Goal: Transaction & Acquisition: Obtain resource

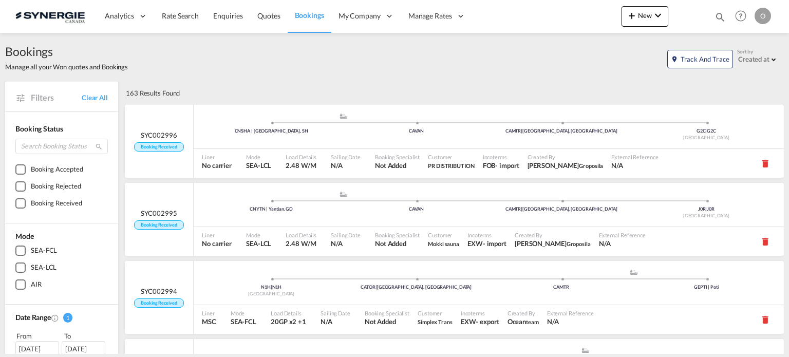
click at [719, 16] on md-icon "icon-magnify" at bounding box center [720, 16] width 11 height 11
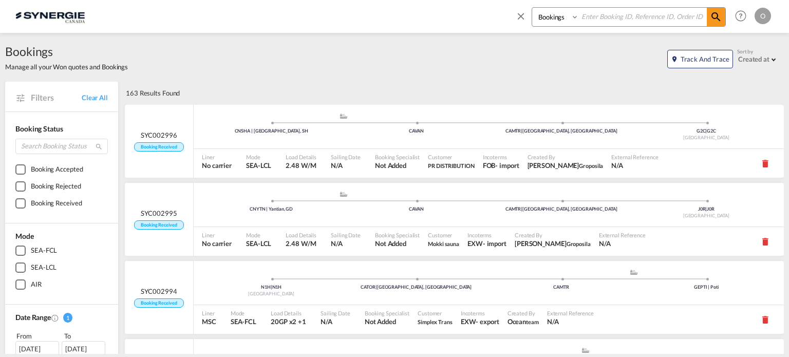
drag, startPoint x: 557, startPoint y: 19, endPoint x: 559, endPoint y: 26, distance: 7.0
click at [557, 19] on select "Bookings Quotes Enquiries" at bounding box center [556, 17] width 49 height 18
select select "Quotes"
click at [532, 8] on select "Bookings Quotes Enquiries" at bounding box center [556, 17] width 49 height 18
click at [606, 24] on input at bounding box center [643, 17] width 128 height 18
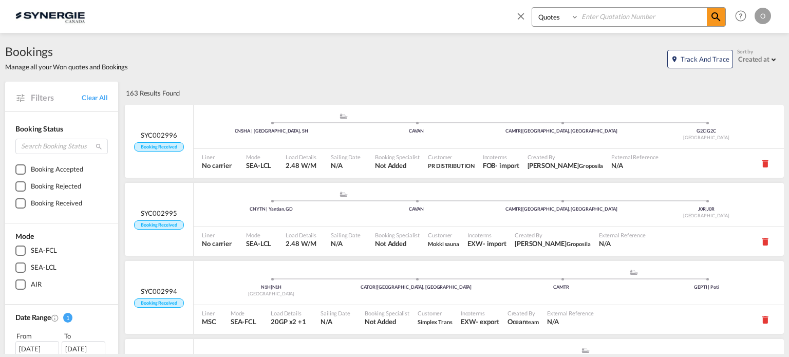
paste input "SYC000014396"
type input "SYC000014396"
click at [715, 14] on md-icon "icon-magnify" at bounding box center [716, 17] width 12 height 12
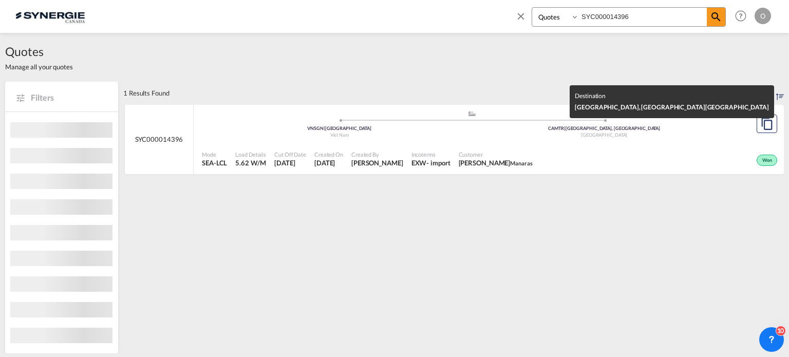
click at [696, 125] on div "CAMTR | [GEOGRAPHIC_DATA], [GEOGRAPHIC_DATA]" at bounding box center [604, 128] width 265 height 7
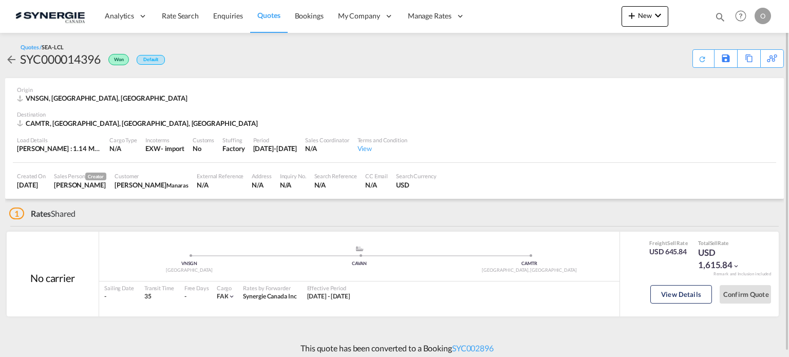
scroll to position [5, 0]
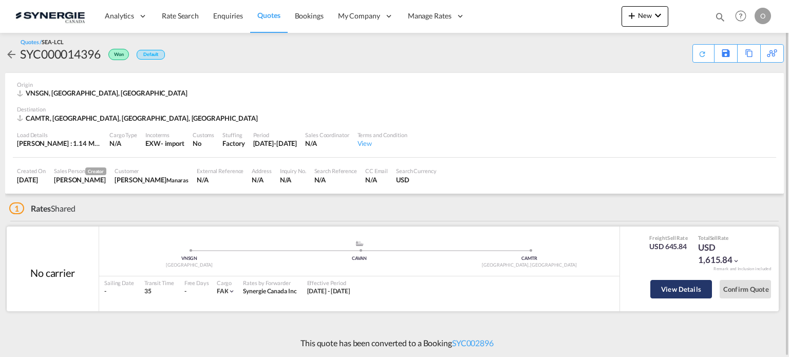
click at [673, 290] on button "View Details" at bounding box center [681, 289] width 62 height 18
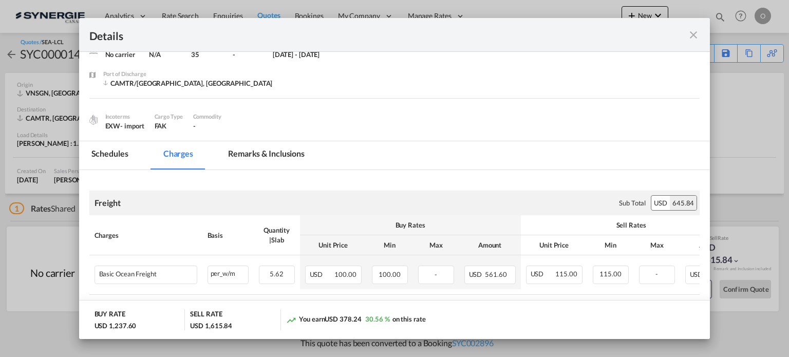
scroll to position [37, 0]
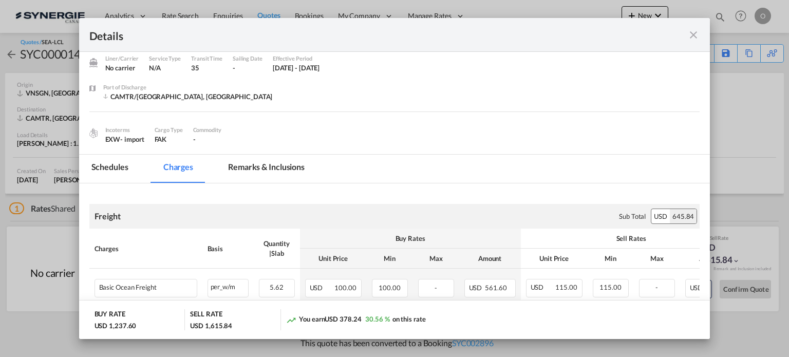
click at [689, 36] on md-icon "icon-close fg-AAA8AD m-0 cursor" at bounding box center [693, 35] width 12 height 12
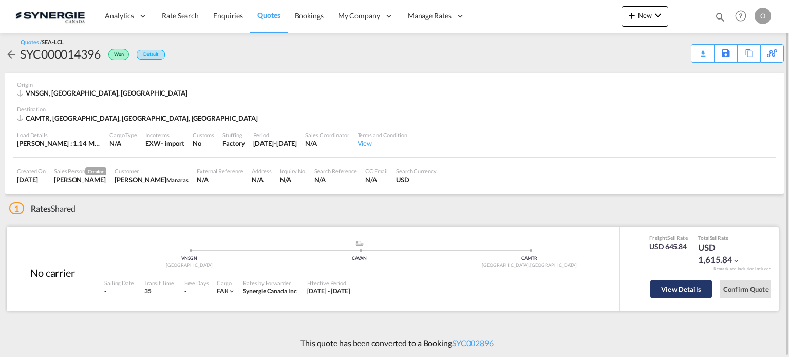
click at [681, 285] on button "View Details" at bounding box center [681, 289] width 62 height 18
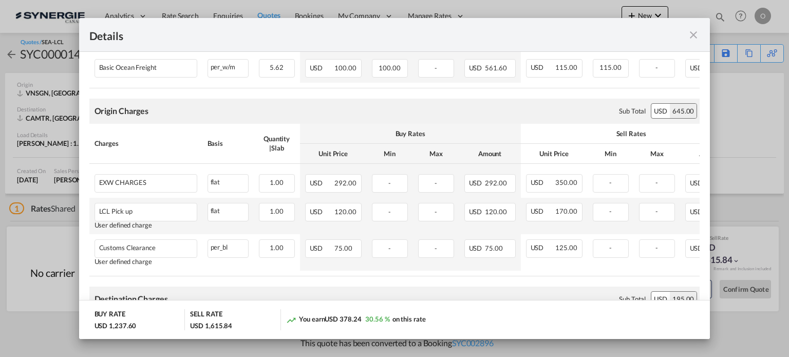
scroll to position [0, 90]
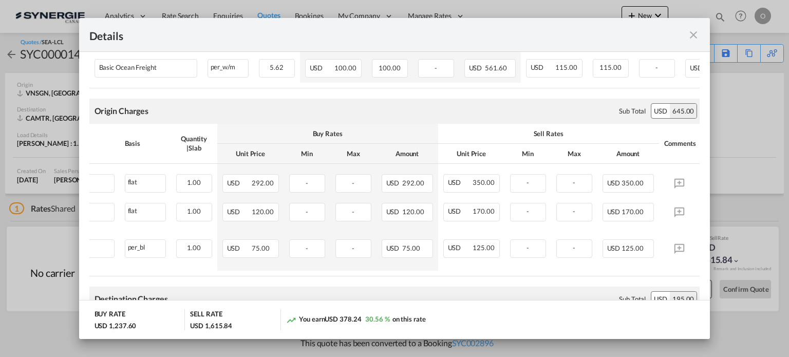
click at [695, 40] on md-icon "icon-close fg-AAA8AD m-0 cursor" at bounding box center [693, 35] width 12 height 12
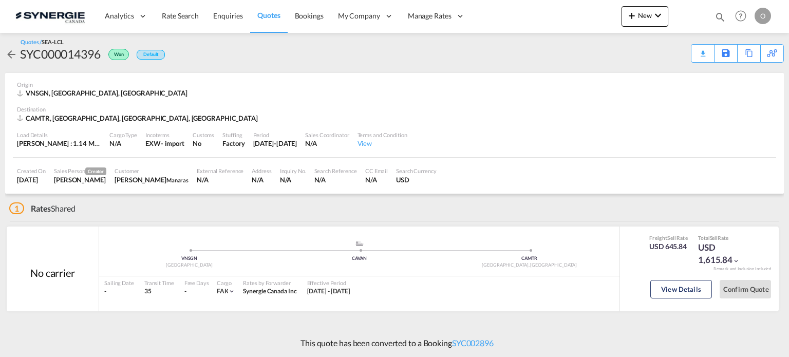
click at [0, 0] on div "Download Quote" at bounding box center [0, 0] width 0 height 0
